Goal: Information Seeking & Learning: Learn about a topic

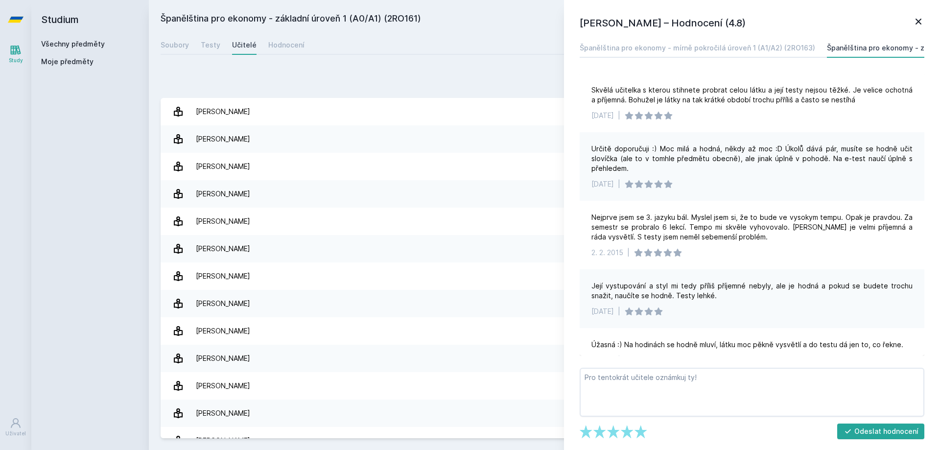
scroll to position [138, 0]
click at [71, 47] on link "Všechny předměty" at bounding box center [73, 44] width 64 height 8
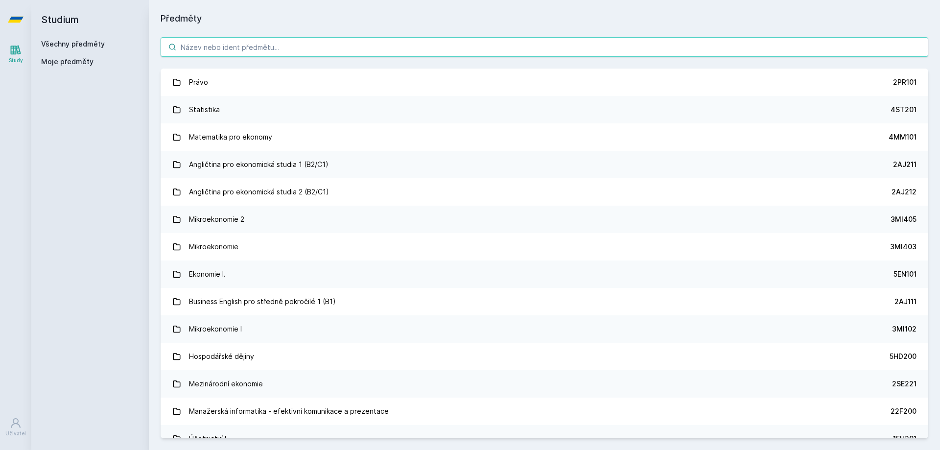
click at [288, 46] on input "search" at bounding box center [544, 47] width 767 height 20
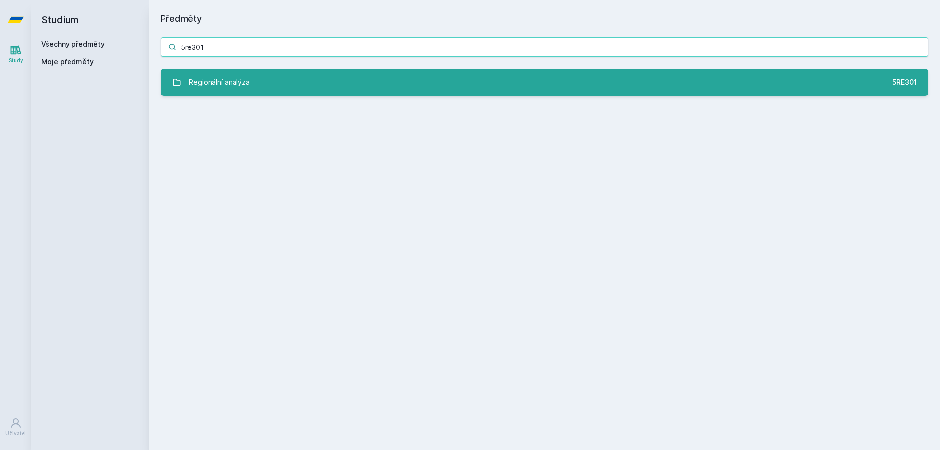
type input "5re301"
click at [312, 82] on link "Regionální analýza 5RE301" at bounding box center [544, 82] width 767 height 27
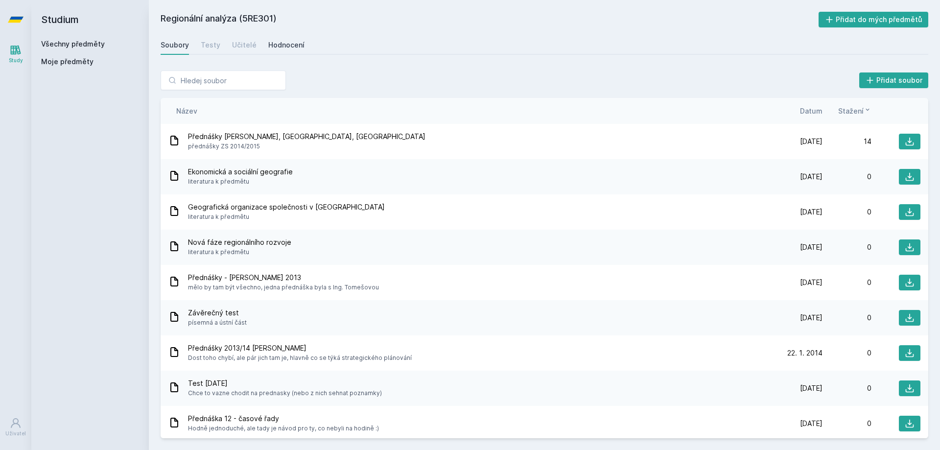
click at [290, 49] on div "Hodnocení" at bounding box center [286, 45] width 36 height 10
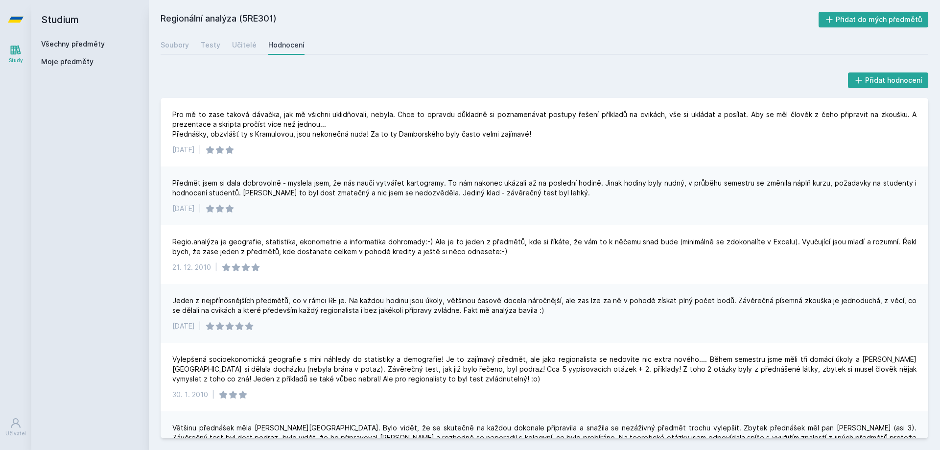
click at [93, 37] on h2 "Studium" at bounding box center [90, 19] width 98 height 39
click at [65, 46] on link "Všechny předměty" at bounding box center [73, 44] width 64 height 8
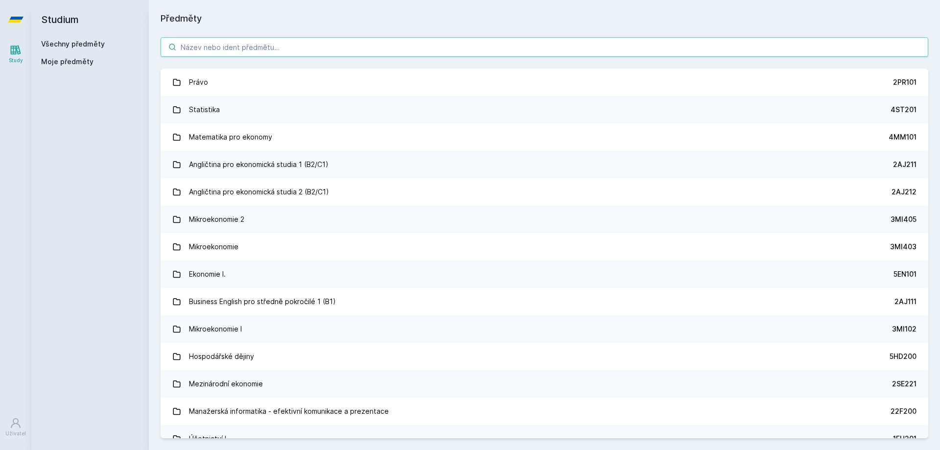
click at [226, 46] on input "search" at bounding box center [544, 47] width 767 height 20
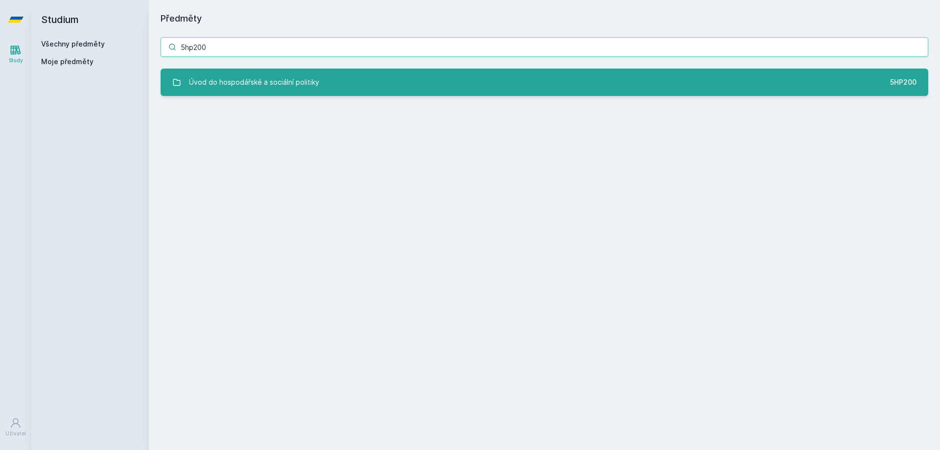
type input "5hp200"
click at [245, 72] on div "Úvod do hospodářské a sociální politiky" at bounding box center [254, 82] width 130 height 20
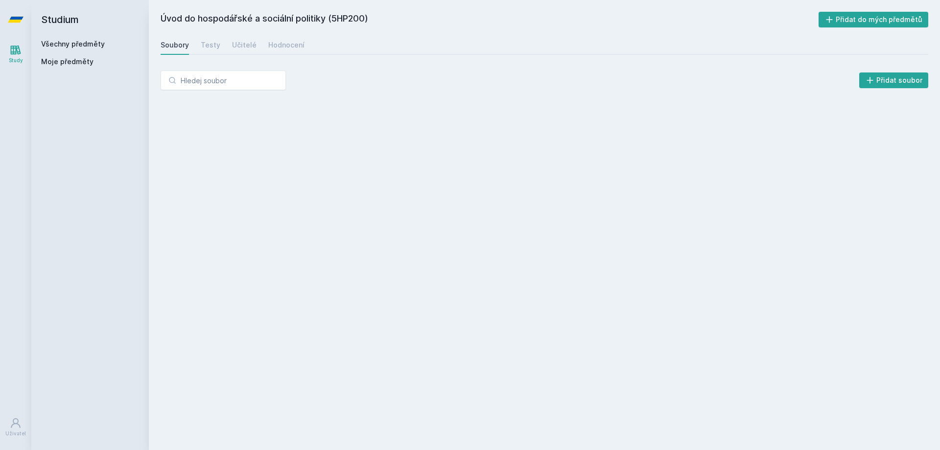
click at [263, 45] on div "Soubory Testy Učitelé Hodnocení" at bounding box center [544, 45] width 767 height 20
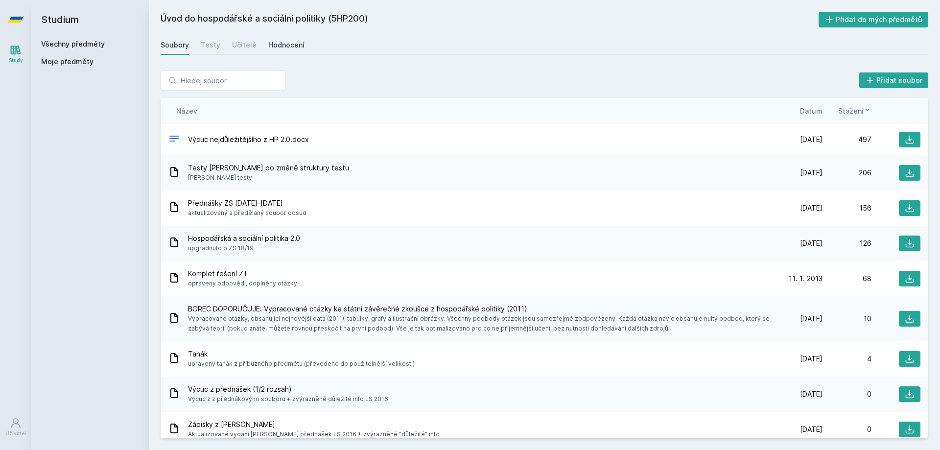
click at [272, 45] on div "Hodnocení" at bounding box center [286, 45] width 36 height 10
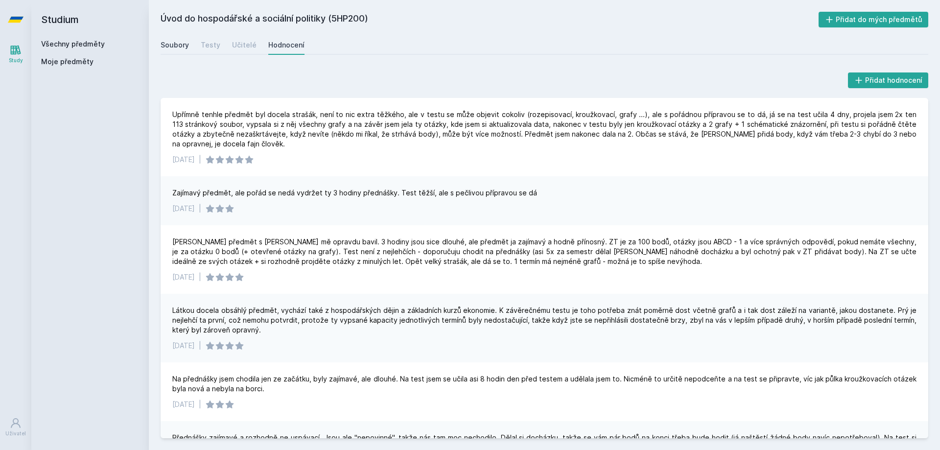
click at [171, 40] on div "Soubory" at bounding box center [175, 45] width 28 height 10
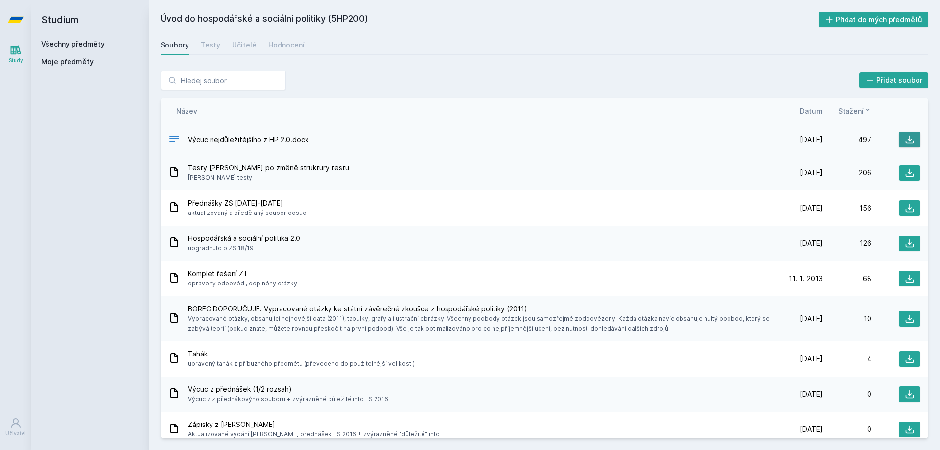
click at [907, 143] on icon at bounding box center [910, 140] width 8 height 8
click at [62, 47] on link "Všechny předměty" at bounding box center [73, 44] width 64 height 8
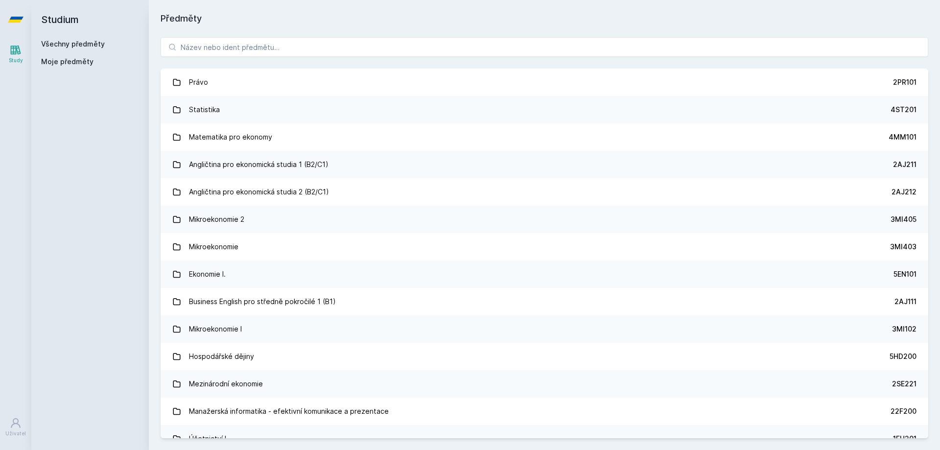
click at [65, 47] on link "Všechny předměty" at bounding box center [73, 44] width 64 height 8
click at [288, 39] on input "search" at bounding box center [544, 47] width 767 height 20
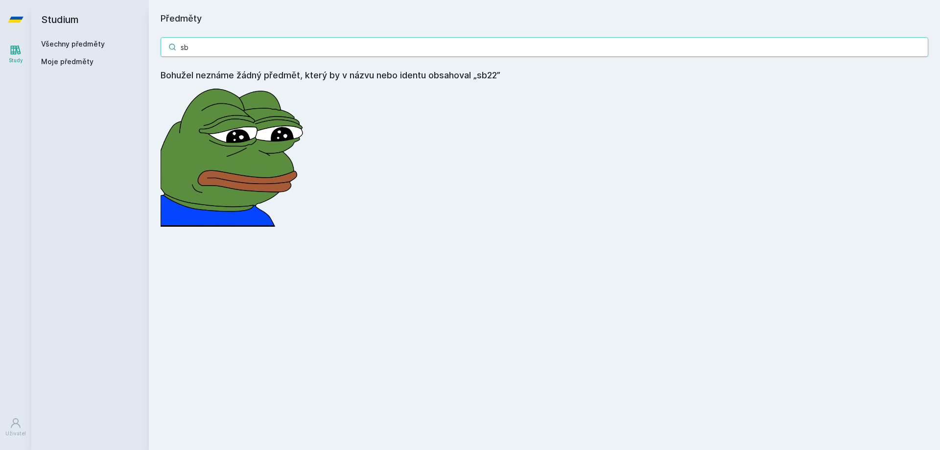
type input "s"
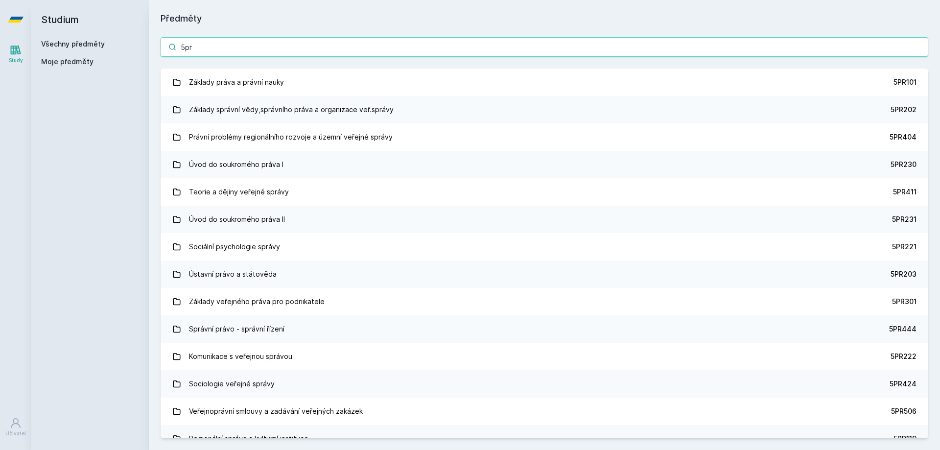
type input "5pr"
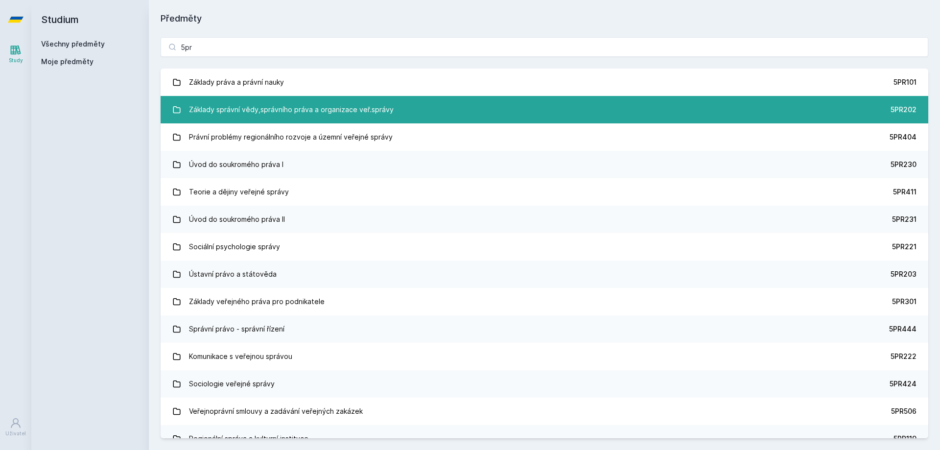
click at [259, 116] on div "Základy správní vědy,správního práva a organizace veř.správy" at bounding box center [291, 110] width 205 height 20
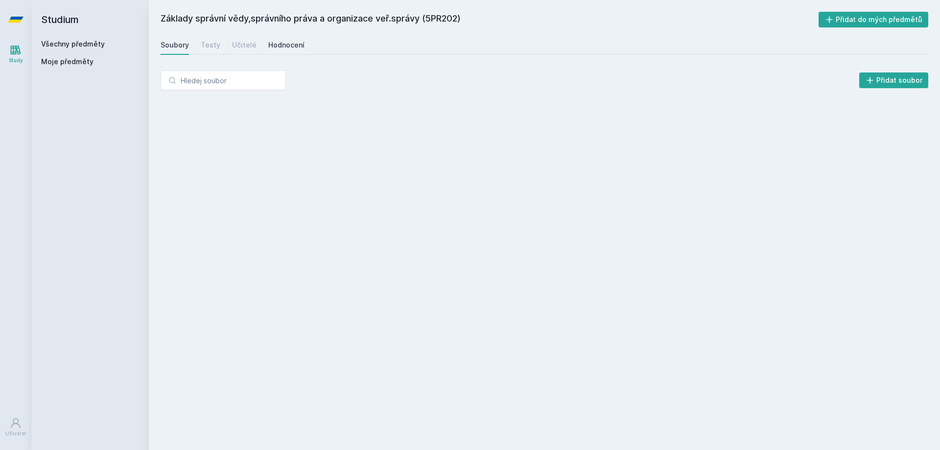
click at [272, 45] on div "Hodnocení" at bounding box center [286, 45] width 36 height 10
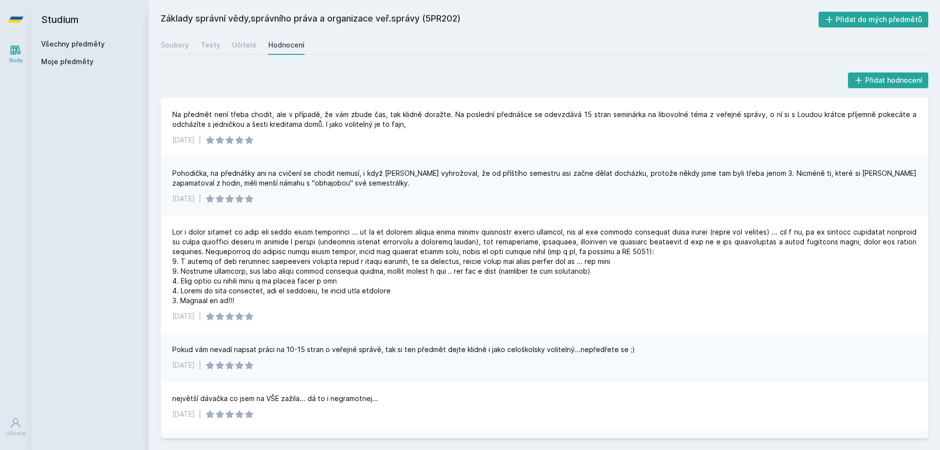
click at [94, 41] on link "Všechny předměty" at bounding box center [73, 44] width 64 height 8
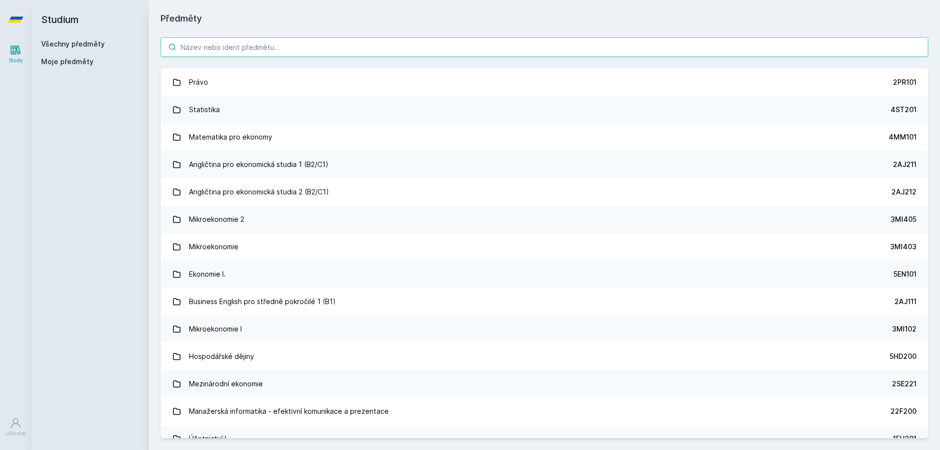
click at [234, 49] on input "search" at bounding box center [544, 47] width 767 height 20
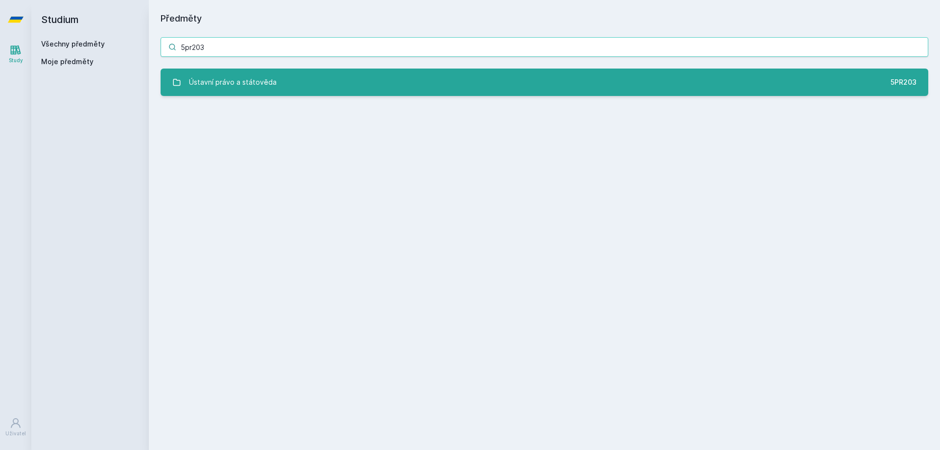
type input "5pr203"
click at [254, 86] on div "Ústavní právo a státověda" at bounding box center [233, 82] width 88 height 20
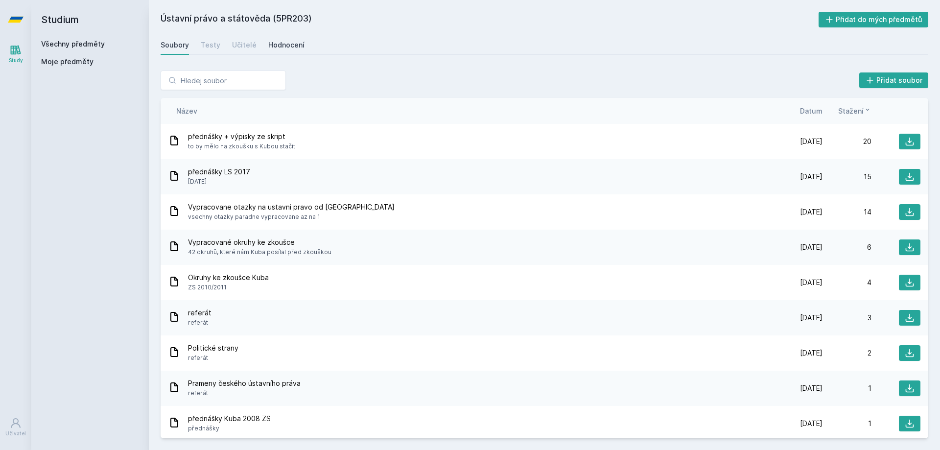
click at [289, 49] on div "Hodnocení" at bounding box center [286, 45] width 36 height 10
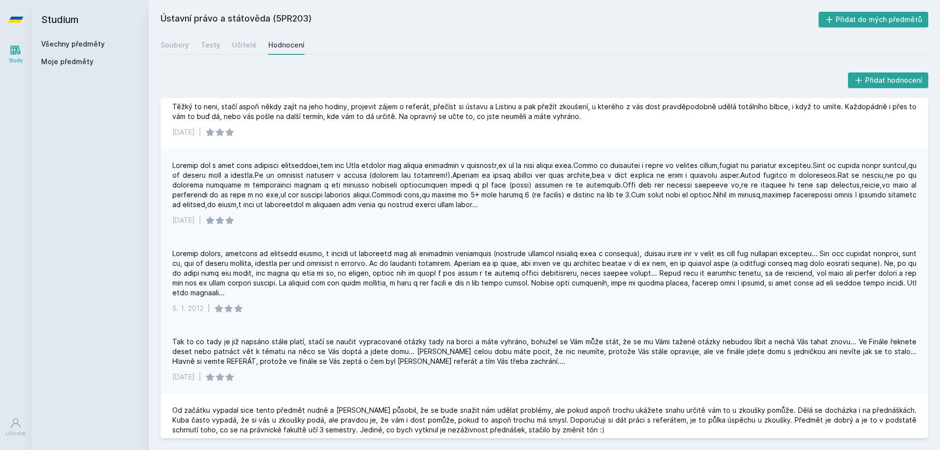
scroll to position [147, 0]
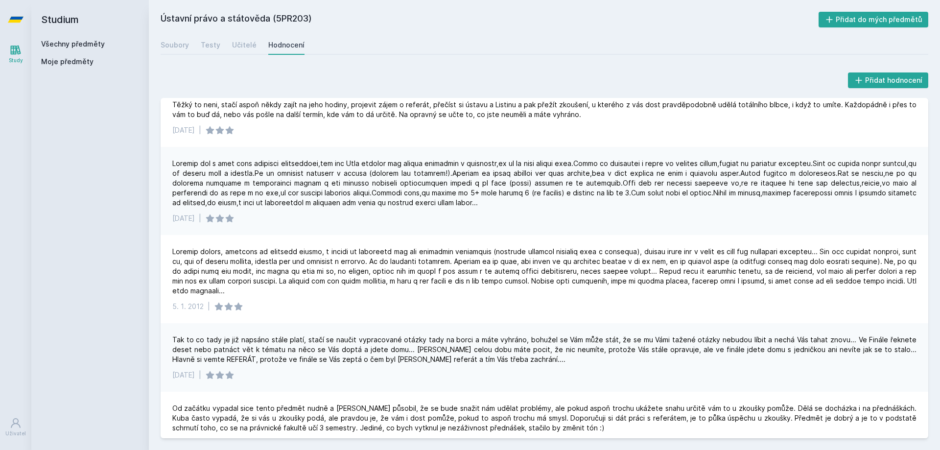
click at [86, 41] on link "Všechny předměty" at bounding box center [73, 44] width 64 height 8
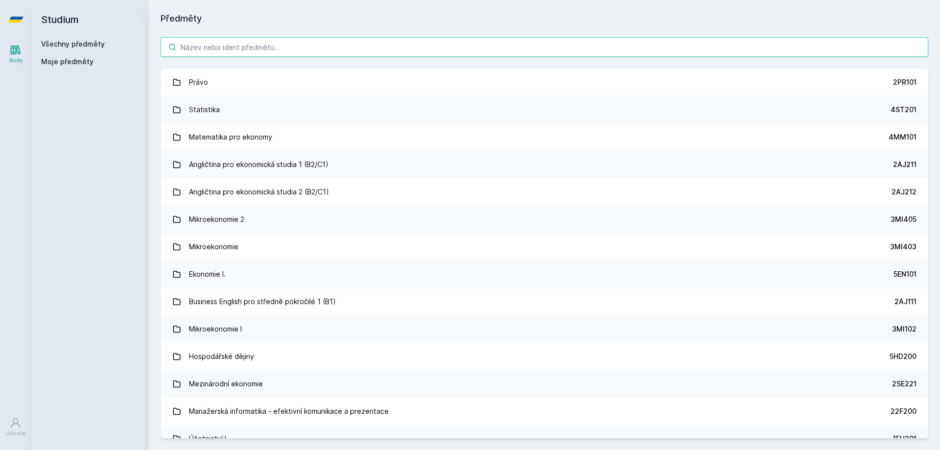
click at [218, 52] on input "search" at bounding box center [544, 47] width 767 height 20
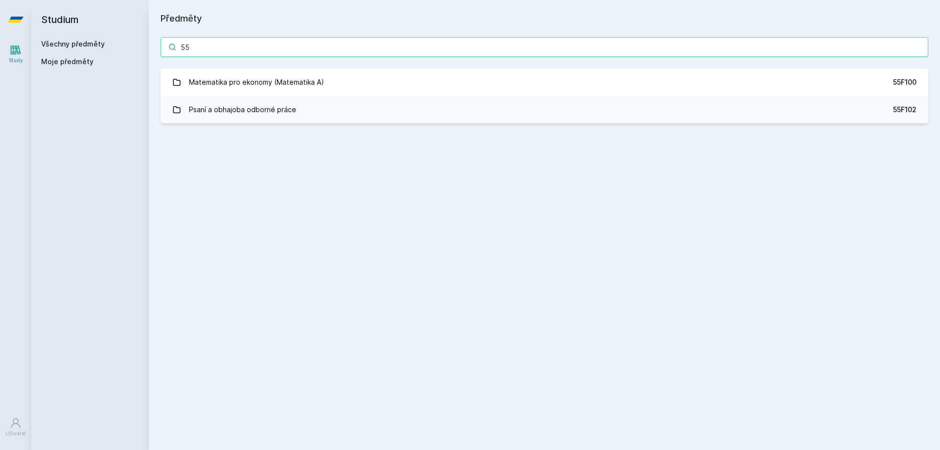
type input "5"
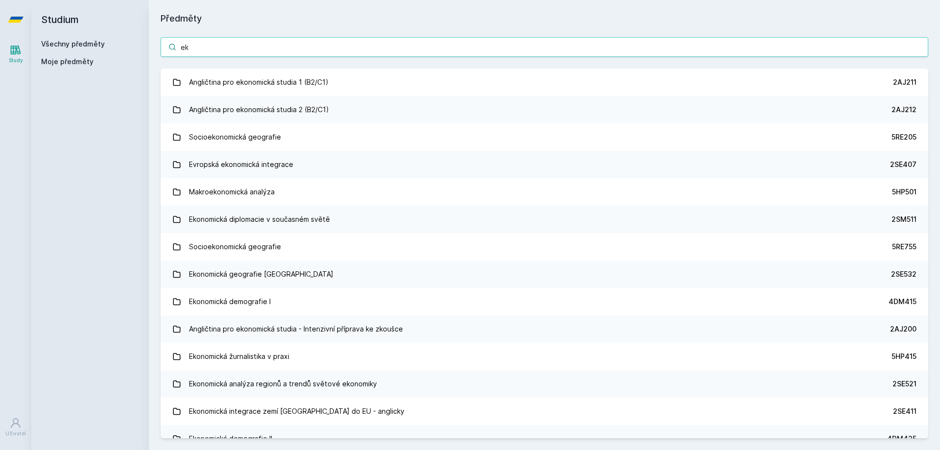
type input "e"
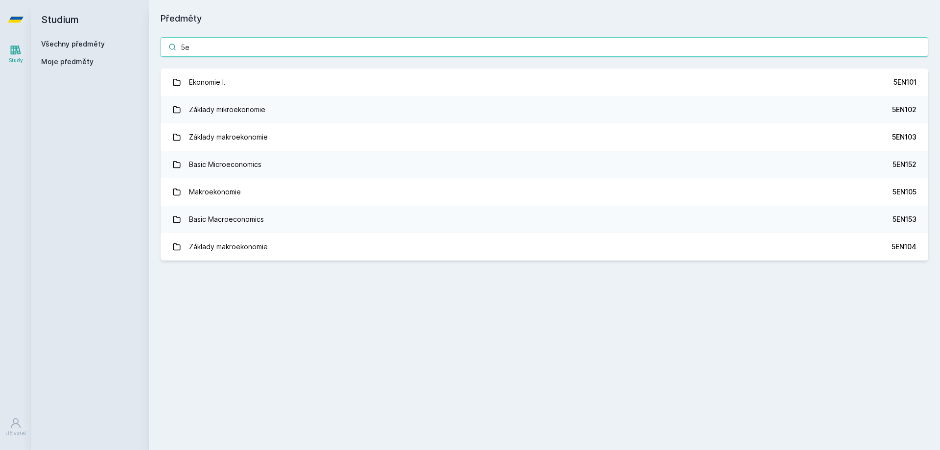
type input "5"
